Goal: Task Accomplishment & Management: Manage account settings

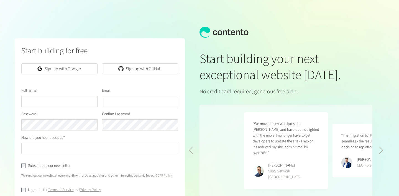
scroll to position [0, 177]
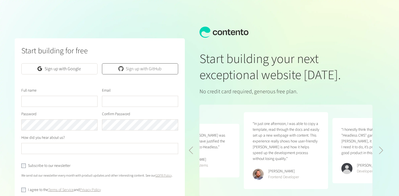
click at [150, 66] on link "Sign up with GitHub" at bounding box center [140, 68] width 76 height 11
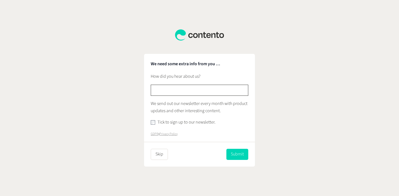
click at [212, 91] on input "text" at bounding box center [200, 90] width 98 height 11
type input "******"
click at [236, 153] on button "Submit" at bounding box center [238, 154] width 22 height 11
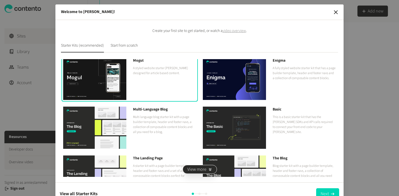
scroll to position [5, 0]
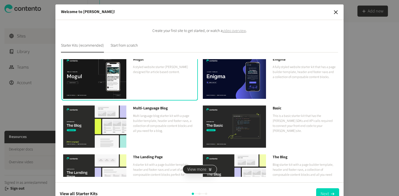
click at [251, 73] on img at bounding box center [234, 78] width 63 height 42
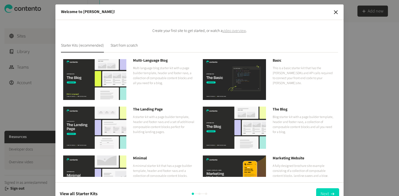
scroll to position [75, 0]
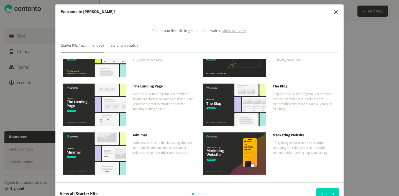
click at [291, 145] on p "A fully designed brochure site example consisting of a collection of composable…" at bounding box center [304, 147] width 63 height 15
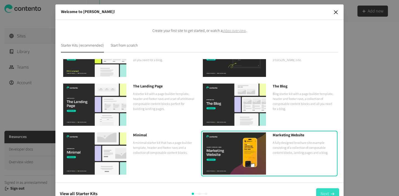
click at [324, 191] on button "Next" at bounding box center [327, 193] width 23 height 11
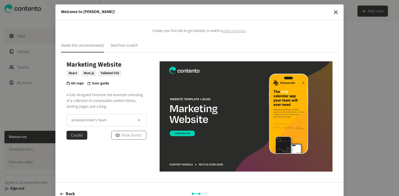
click at [132, 136] on link "View demo" at bounding box center [128, 135] width 35 height 9
click at [339, 12] on icon "button" at bounding box center [336, 12] width 7 height 7
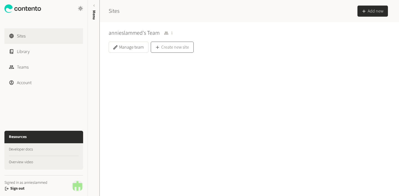
click at [185, 47] on button "Create new site" at bounding box center [172, 47] width 43 height 11
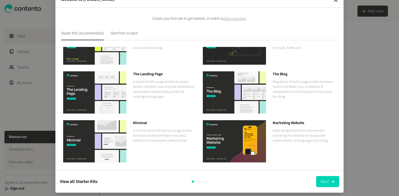
scroll to position [13, 0]
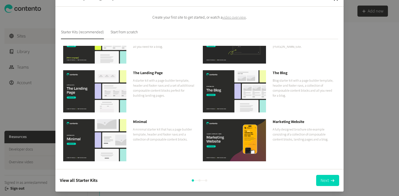
click at [242, 128] on img at bounding box center [234, 140] width 63 height 42
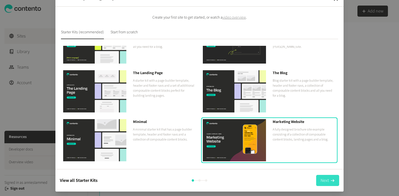
click at [329, 179] on button "Next" at bounding box center [327, 180] width 23 height 11
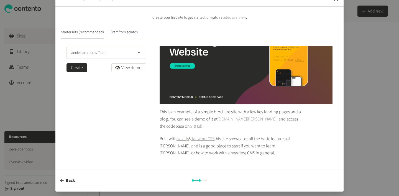
scroll to position [0, 0]
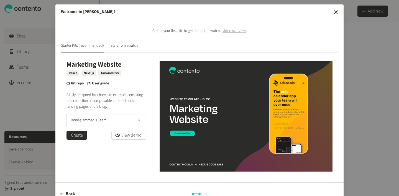
click at [80, 136] on button "Create" at bounding box center [77, 135] width 21 height 9
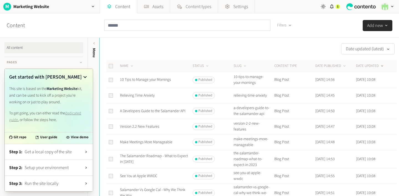
click at [70, 153] on span "Get a local copy of the site" at bounding box center [53, 151] width 57 height 7
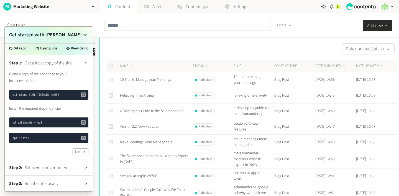
click at [78, 152] on button "Next" at bounding box center [81, 151] width 16 height 7
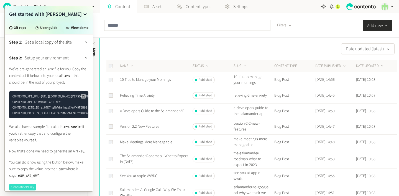
click at [25, 186] on button "Generate API key" at bounding box center [22, 187] width 27 height 7
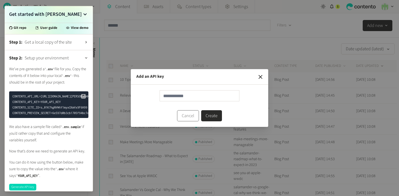
click at [189, 117] on button "Cancel" at bounding box center [188, 115] width 22 height 11
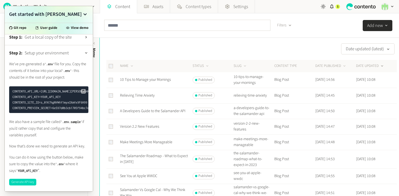
scroll to position [12, 0]
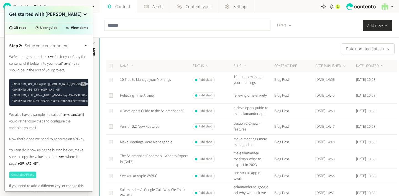
click at [25, 174] on button "Generate API key" at bounding box center [22, 174] width 27 height 7
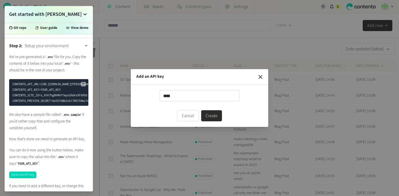
type input "****"
click at [201, 110] on button "Create" at bounding box center [211, 115] width 21 height 11
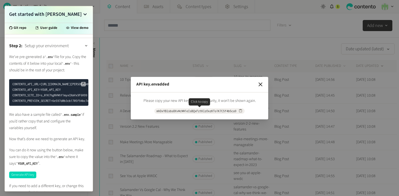
click at [240, 109] on icon "button" at bounding box center [241, 111] width 4 height 4
click at [263, 84] on icon "button" at bounding box center [260, 84] width 7 height 7
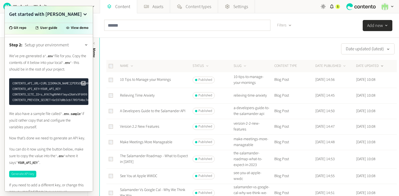
scroll to position [48, 0]
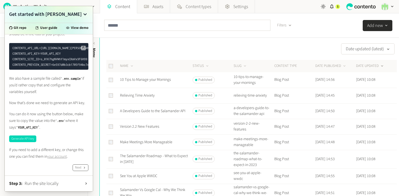
click at [80, 168] on button "Next" at bounding box center [81, 167] width 16 height 7
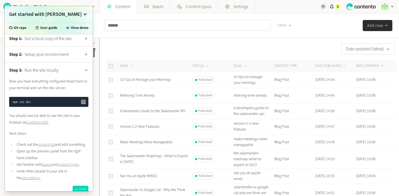
scroll to position [3, 0]
click at [42, 124] on link "localhost:3000" at bounding box center [37, 123] width 22 height 6
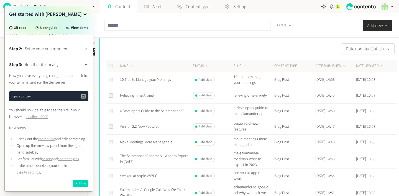
click at [44, 114] on link "localhost:3000" at bounding box center [37, 117] width 22 height 6
click at [80, 185] on button "Done" at bounding box center [81, 183] width 16 height 7
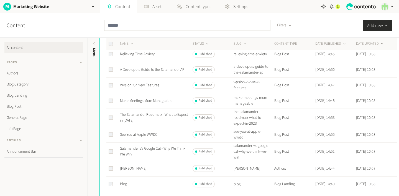
scroll to position [0, 0]
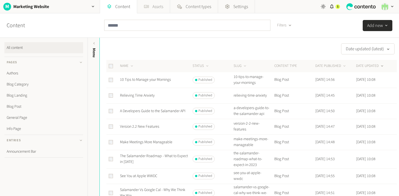
click at [149, 8] on link "Assets" at bounding box center [153, 6] width 33 height 13
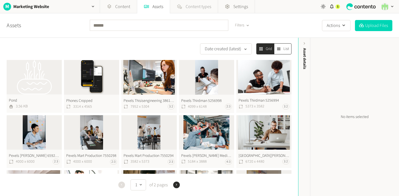
click at [189, 7] on span "Content types" at bounding box center [199, 6] width 26 height 7
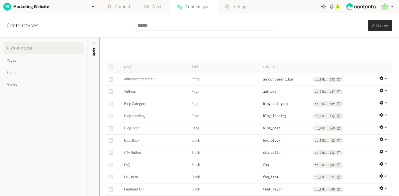
click at [238, 7] on span "Settings" at bounding box center [240, 6] width 15 height 7
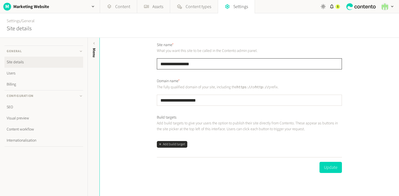
click at [217, 63] on input "**********" at bounding box center [249, 63] width 185 height 11
type input "**********"
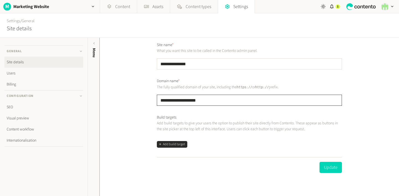
click at [222, 102] on input "**********" at bounding box center [249, 100] width 185 height 11
click at [176, 143] on button "Add build target" at bounding box center [172, 144] width 30 height 7
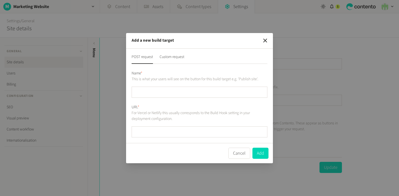
click at [155, 91] on input "text" at bounding box center [200, 92] width 136 height 11
type input "*******"
click at [260, 155] on button "Add" at bounding box center [261, 152] width 16 height 11
click at [240, 155] on button "Cancel" at bounding box center [239, 152] width 22 height 11
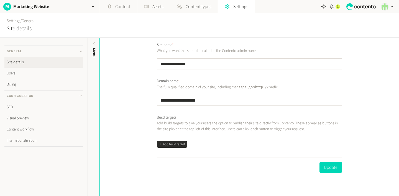
click at [394, 6] on icon "button" at bounding box center [392, 6] width 5 height 5
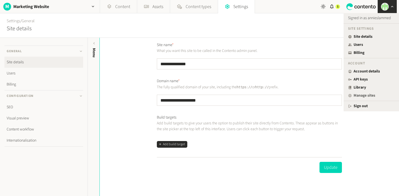
click at [360, 96] on link "Manage sites" at bounding box center [371, 96] width 47 height 6
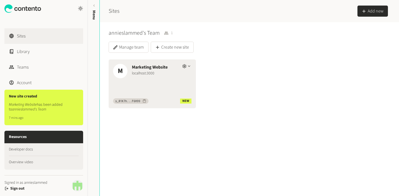
click at [188, 65] on icon "button" at bounding box center [189, 66] width 5 height 5
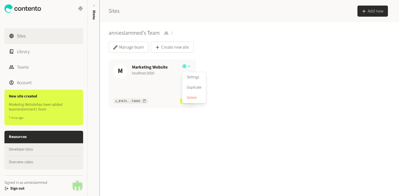
click at [233, 52] on div "Manage team Create new site" at bounding box center [248, 47] width 279 height 11
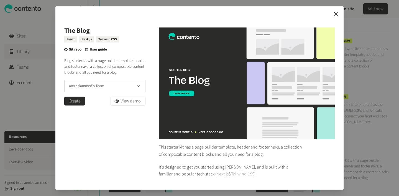
click at [331, 93] on div "This starter kit has a page builder template, header and footer navs, a collect…" at bounding box center [247, 114] width 176 height 174
click at [337, 14] on icon "button" at bounding box center [336, 14] width 7 height 7
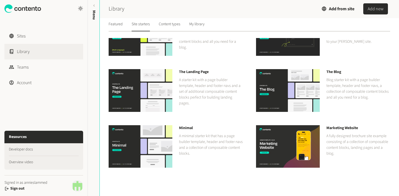
scroll to position [80, 0]
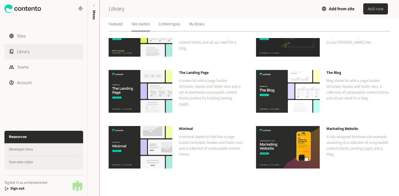
click at [311, 99] on img at bounding box center [288, 91] width 64 height 42
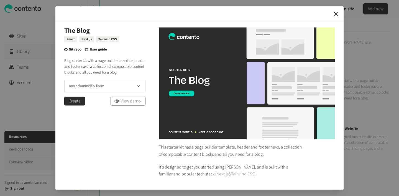
click at [131, 105] on link "View demo" at bounding box center [128, 100] width 35 height 9
